Goal: Book appointment/travel/reservation

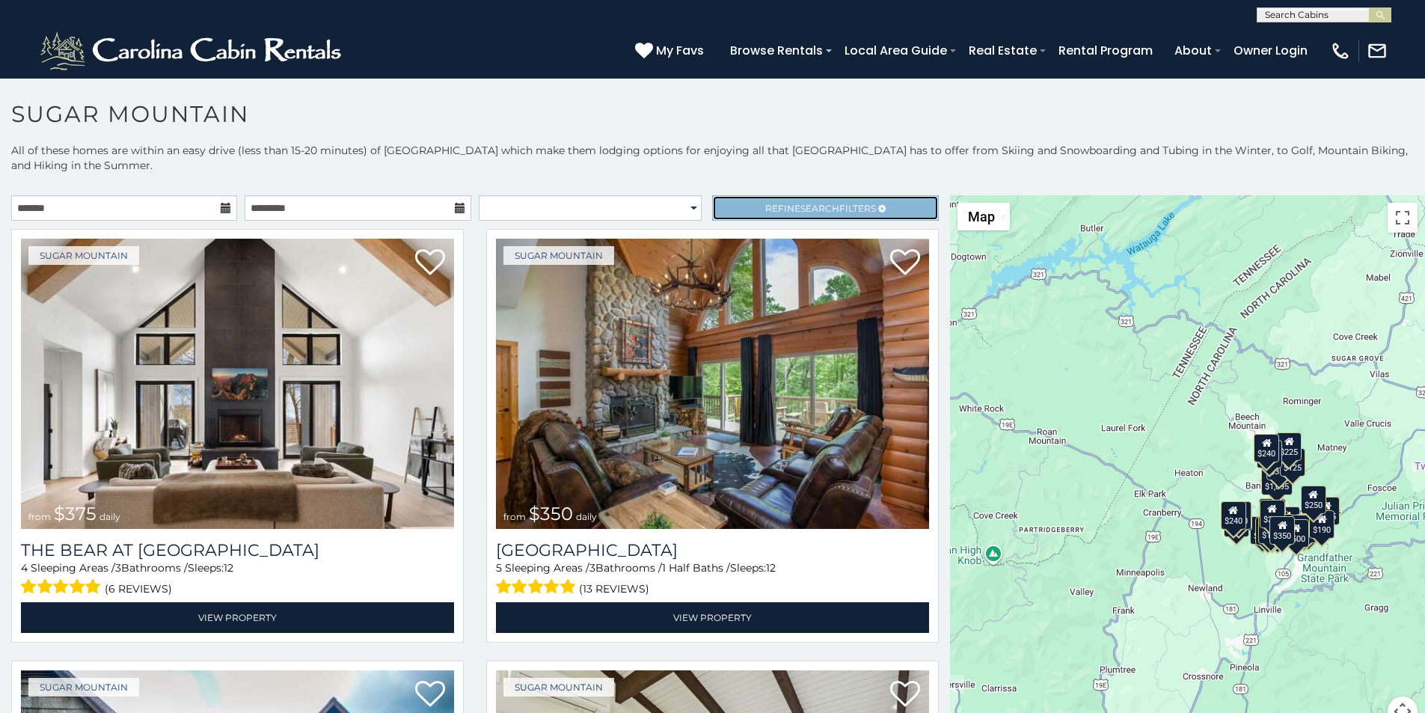
click at [748, 195] on link "Refine Search Filters" at bounding box center [825, 207] width 226 height 25
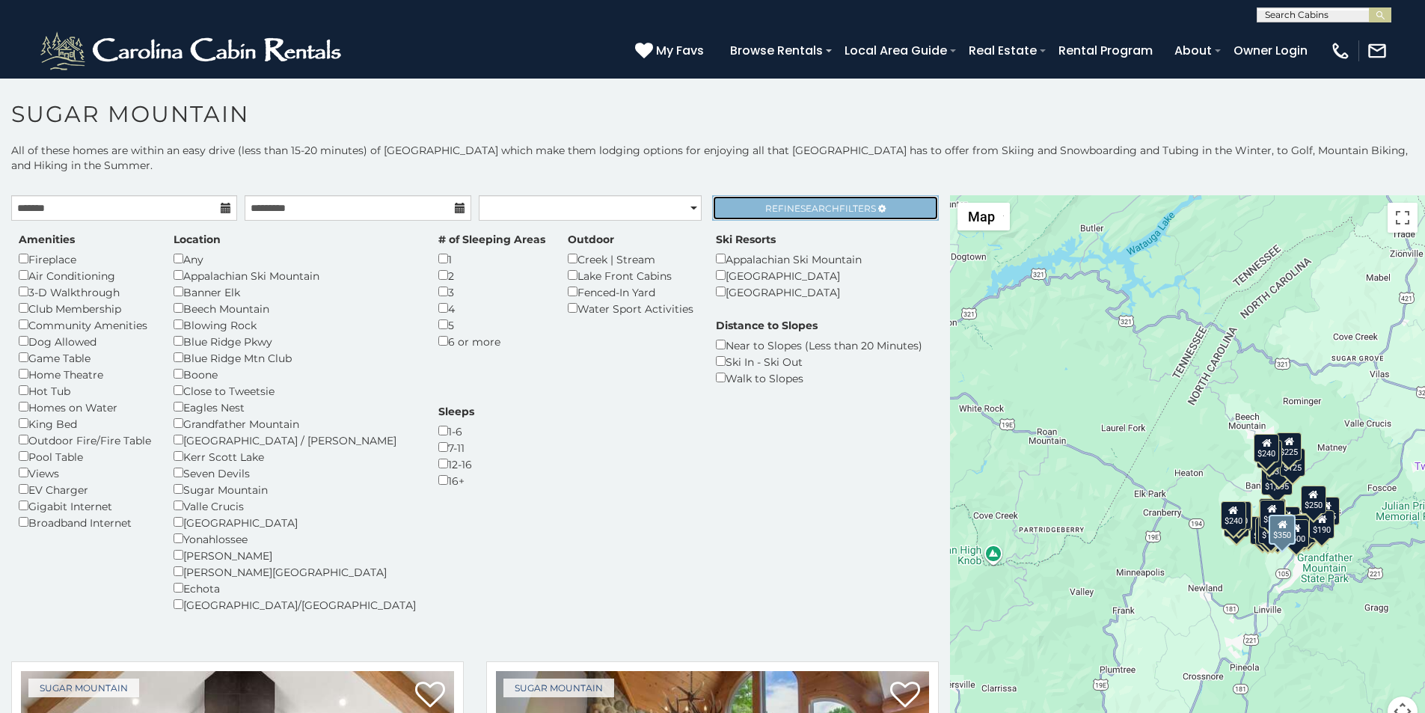
scroll to position [480, 0]
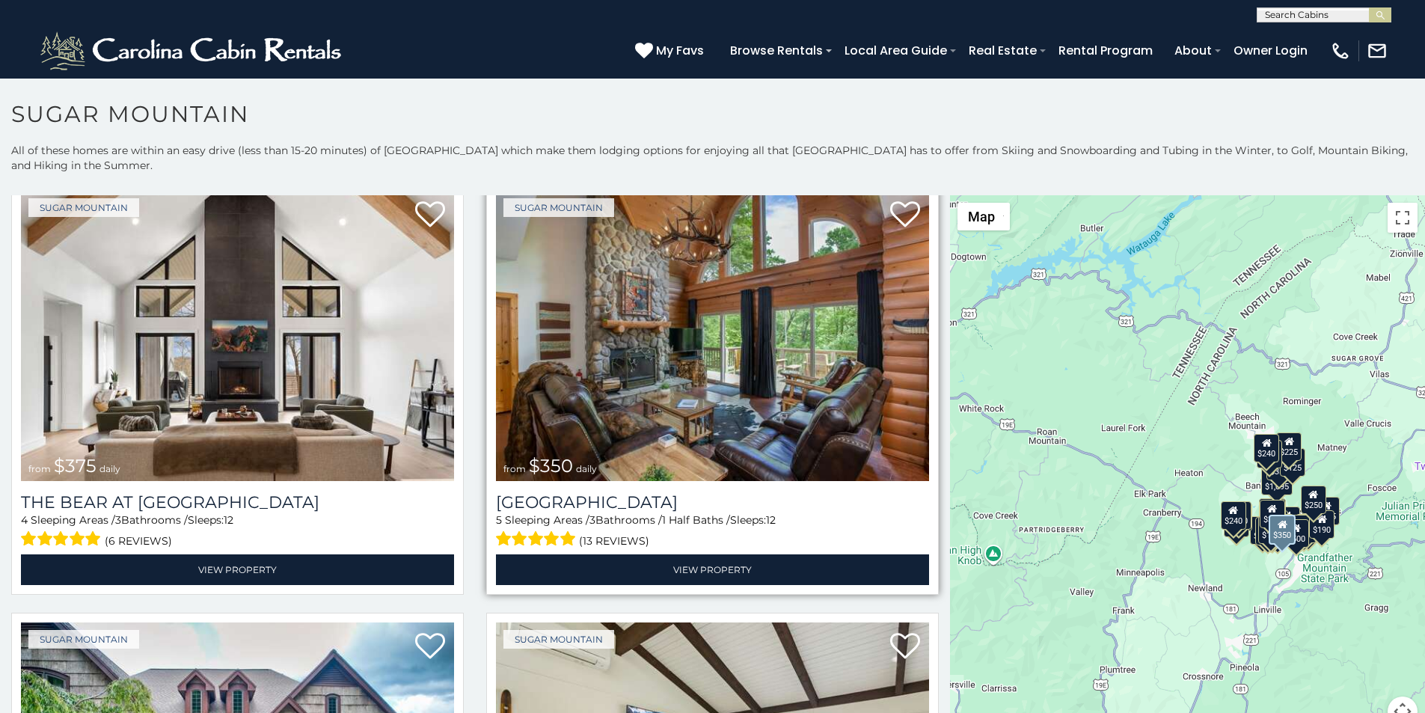
click at [495, 181] on div "Sugar Mountain from $350 daily Grouse Moor Lodge 5 Sleeping Areas / 3 Bathrooms…" at bounding box center [712, 388] width 453 height 414
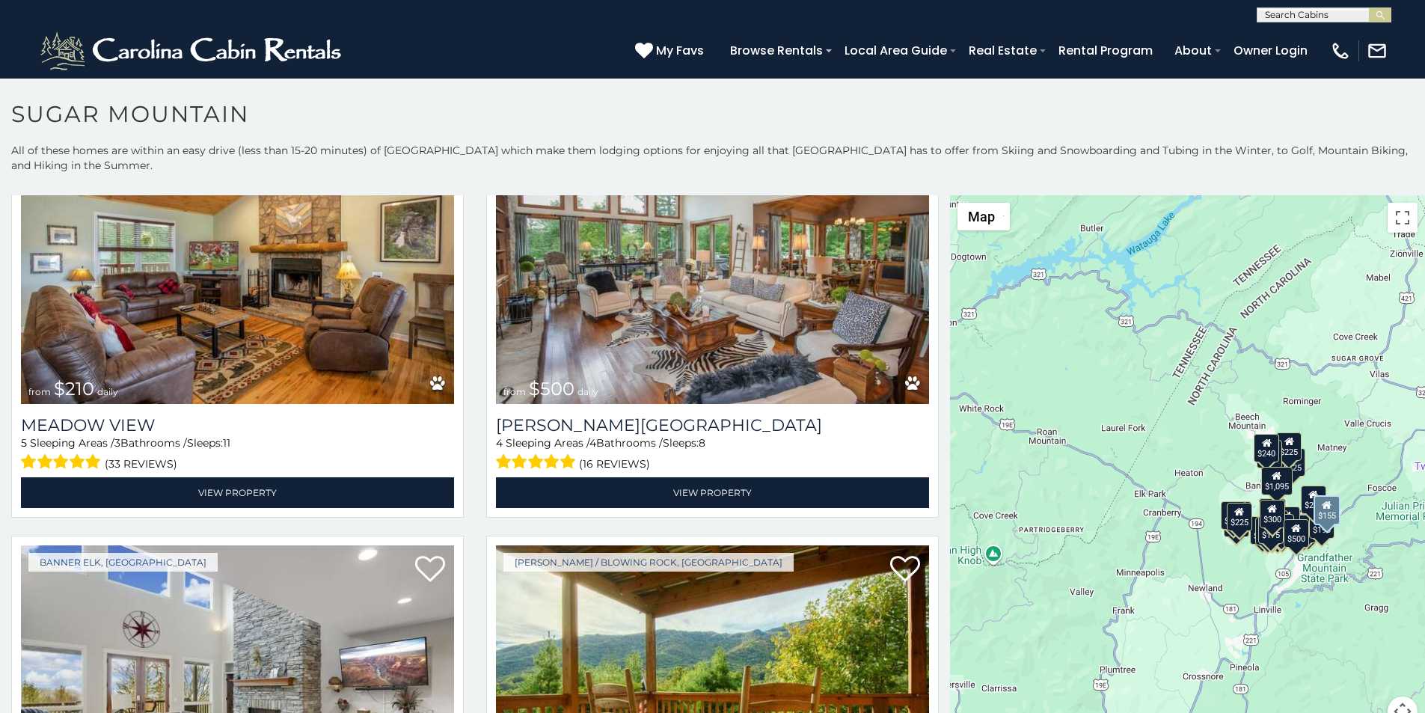
scroll to position [4922, 0]
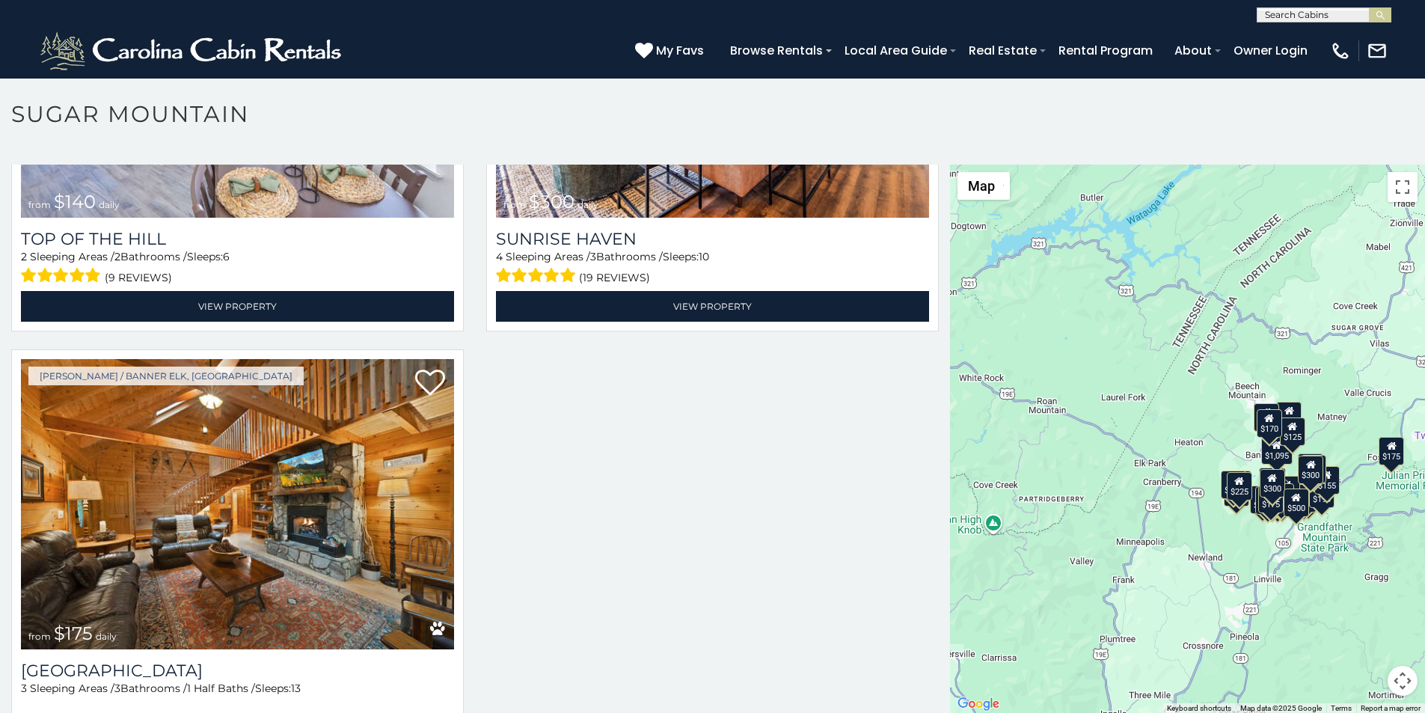
click at [518, 4] on div "**********" at bounding box center [712, 11] width 1425 height 22
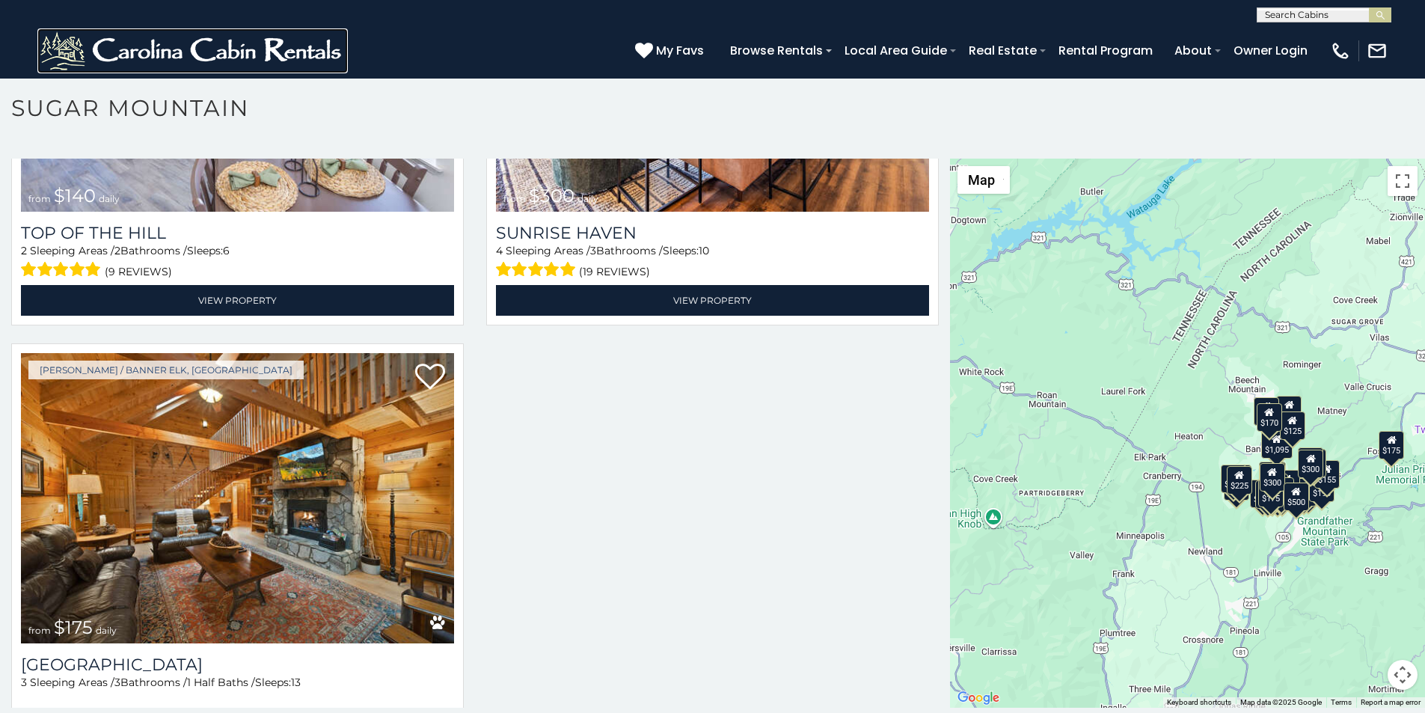
click at [49, 63] on img at bounding box center [192, 50] width 310 height 45
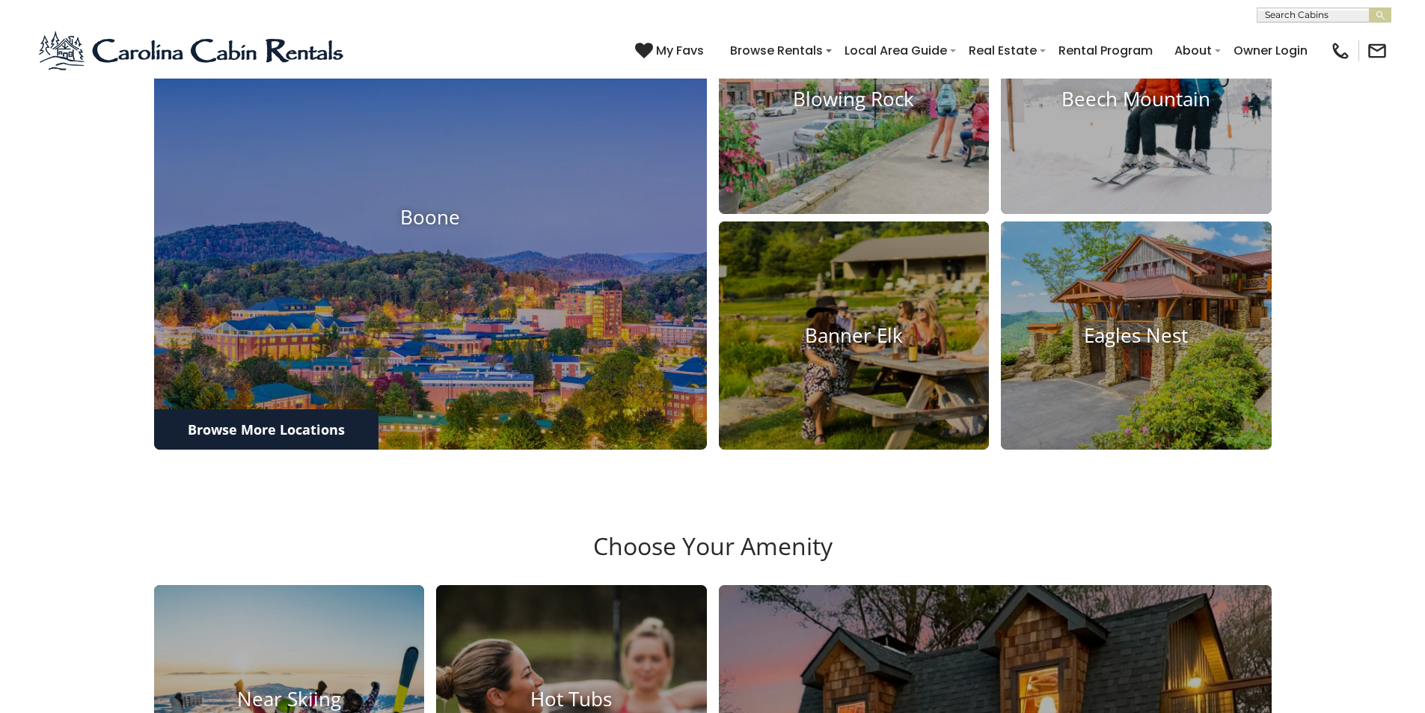
scroll to position [1569, 0]
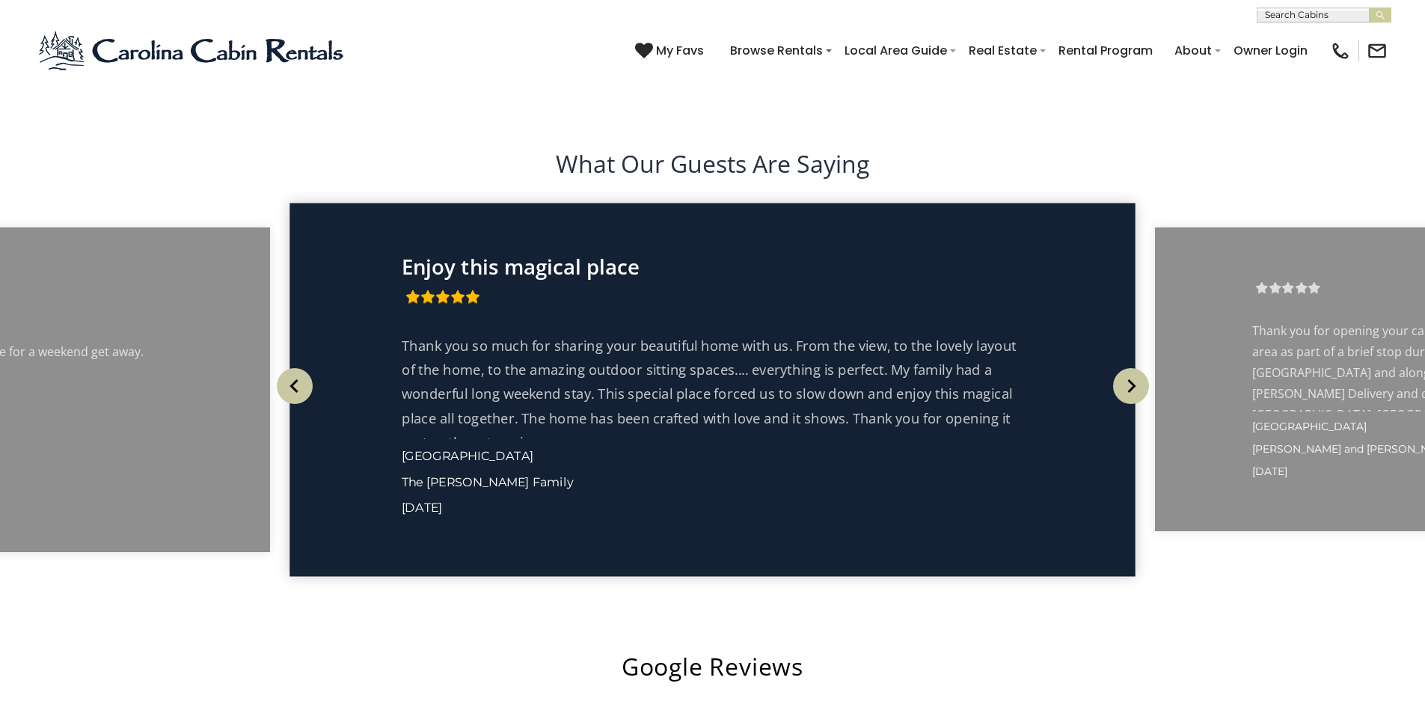
scroll to position [2804, 0]
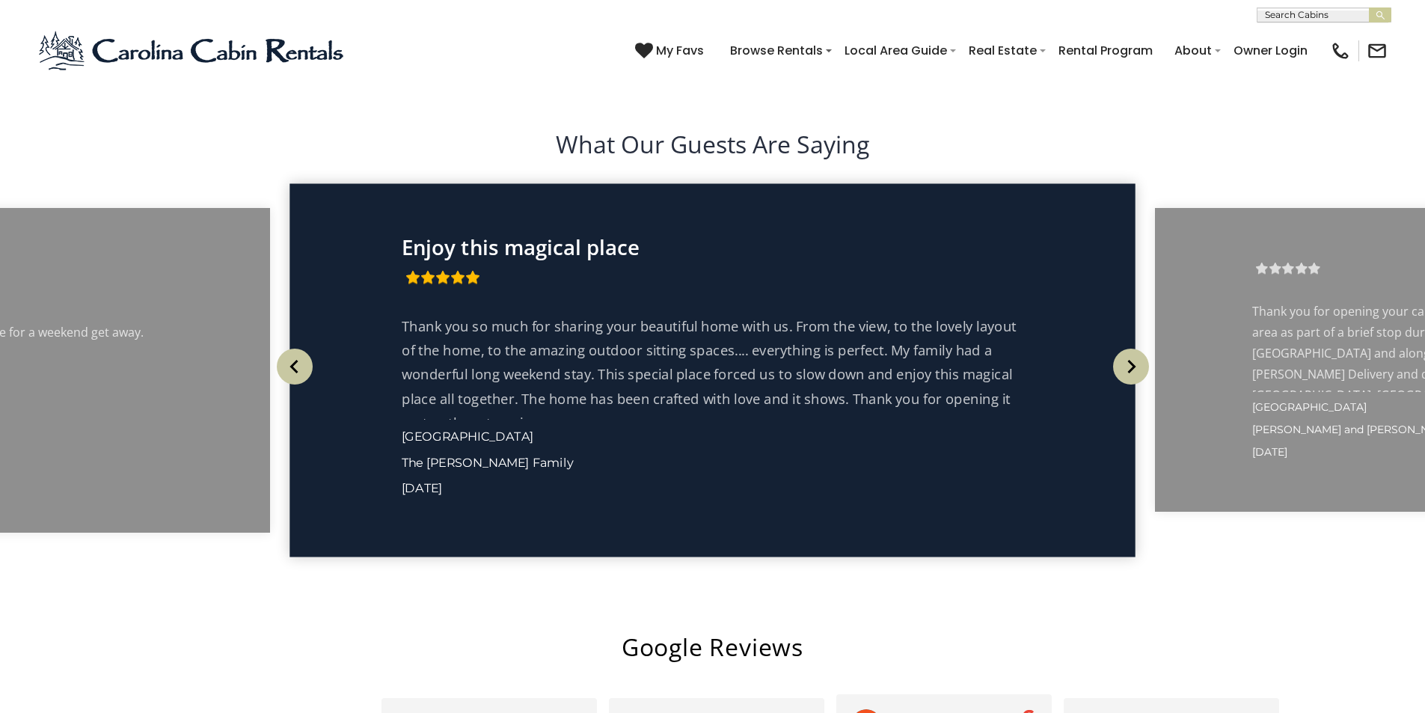
click at [851, 709] on img at bounding box center [866, 724] width 30 height 30
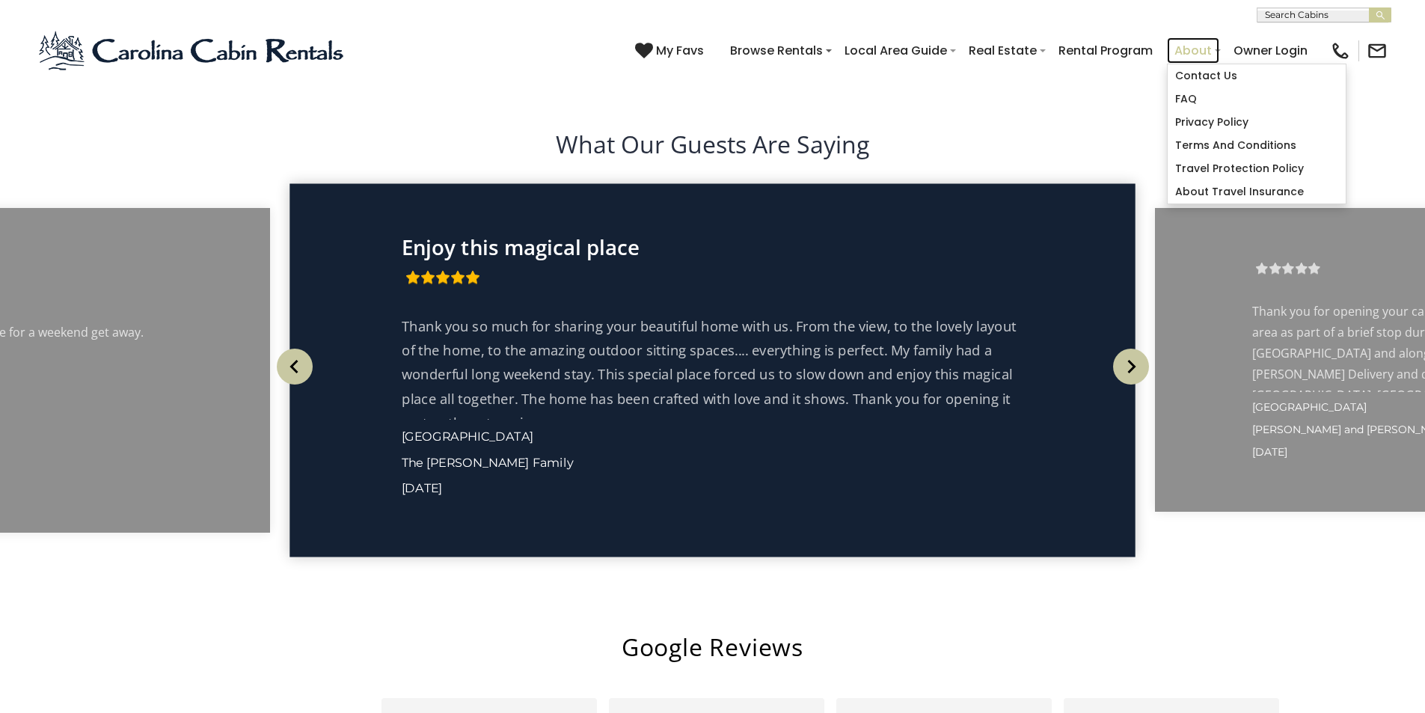
click at [1219, 42] on link "About" at bounding box center [1193, 50] width 52 height 26
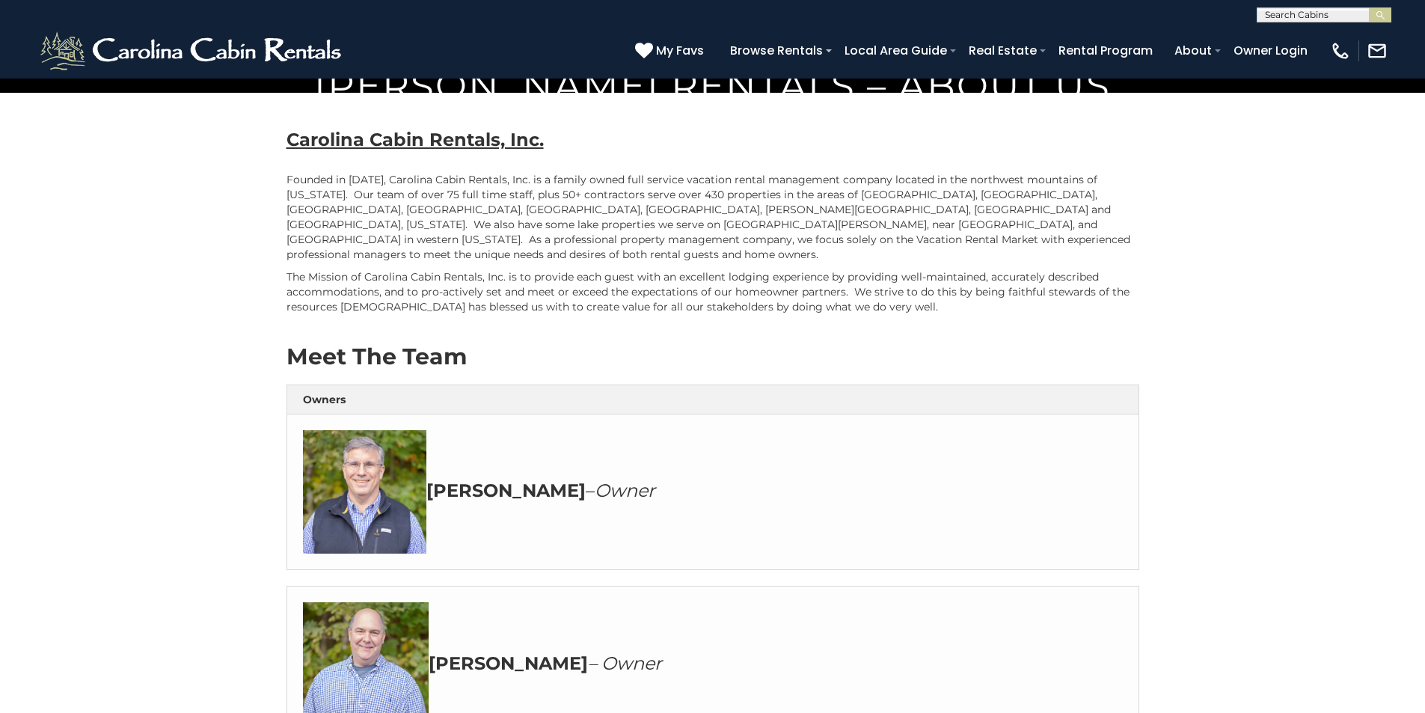
scroll to position [623, 0]
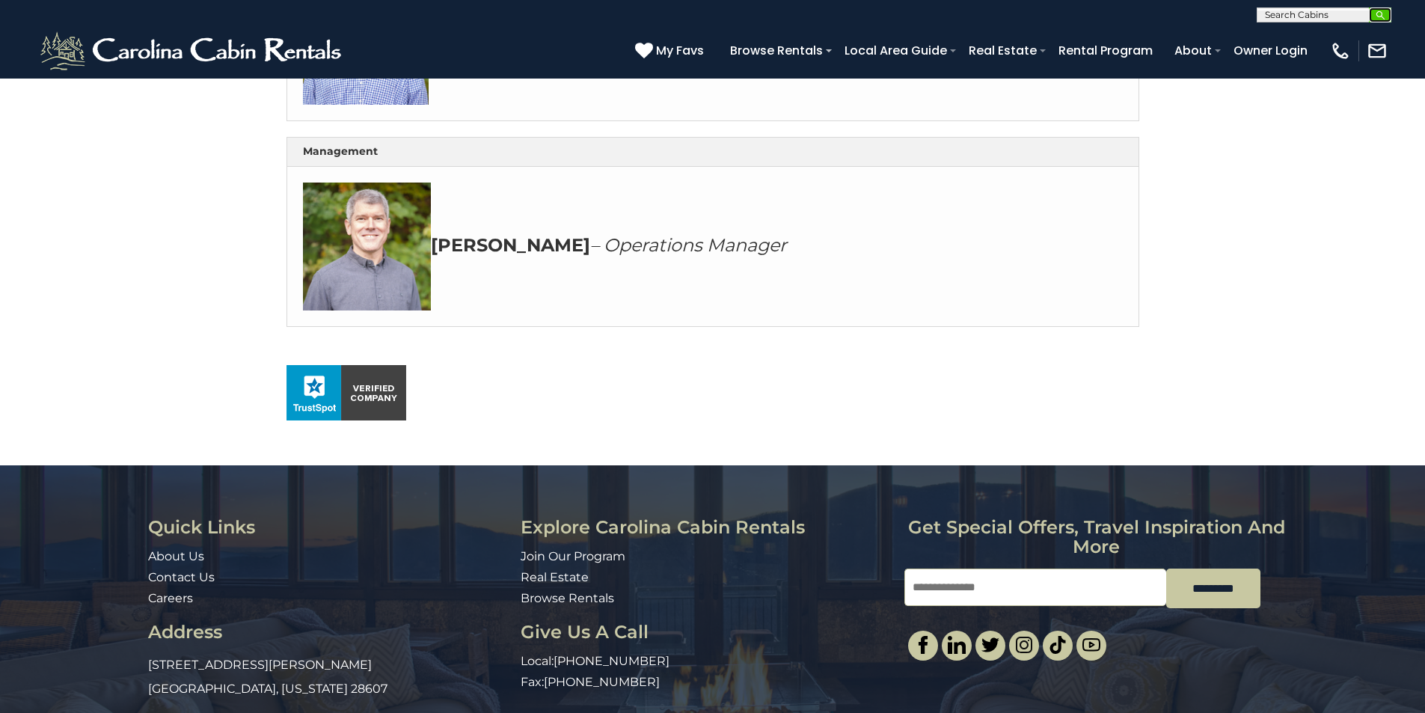
click at [1375, 14] on img "submit" at bounding box center [1380, 15] width 11 height 11
